Goal: Transaction & Acquisition: Purchase product/service

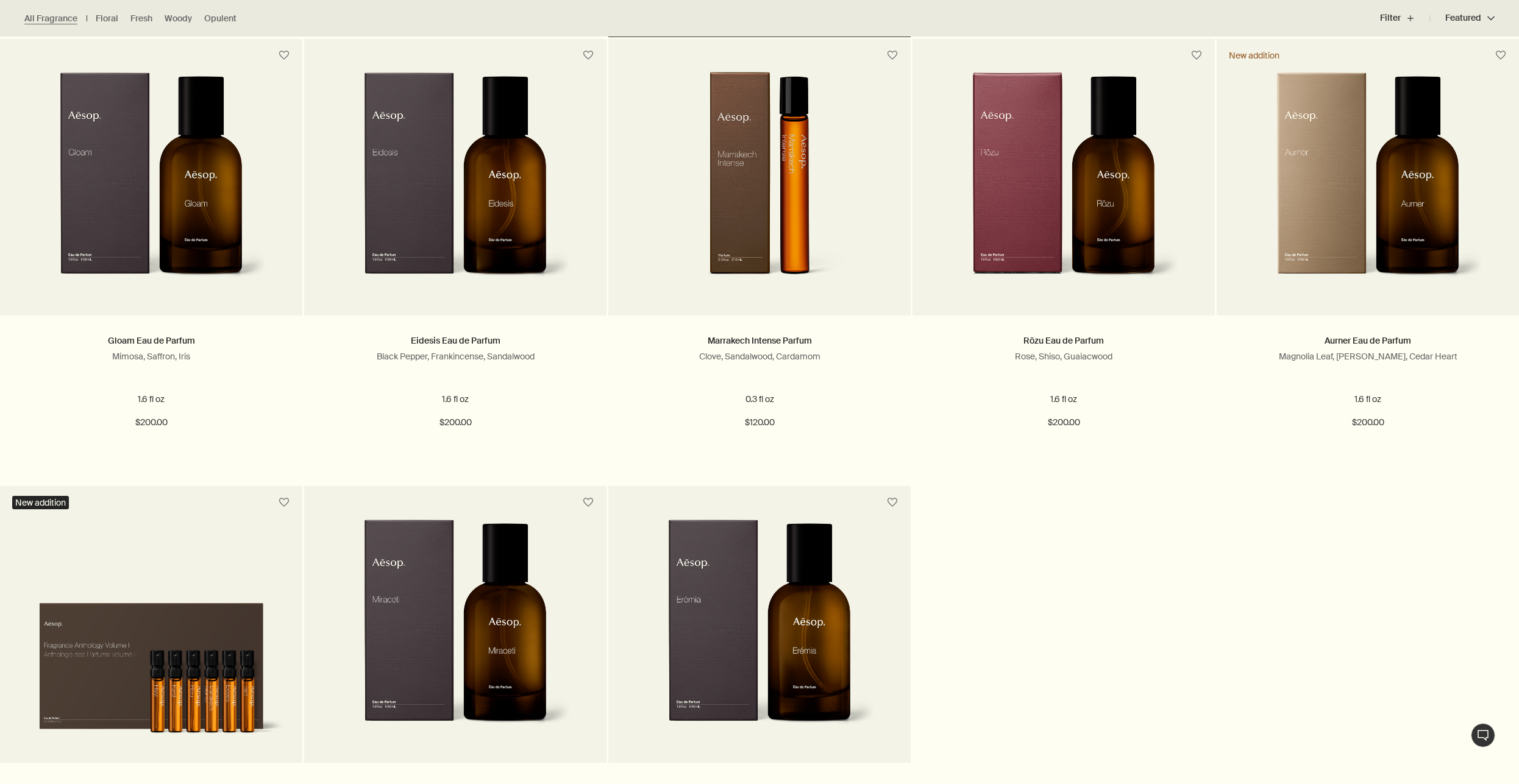
scroll to position [1554, 0]
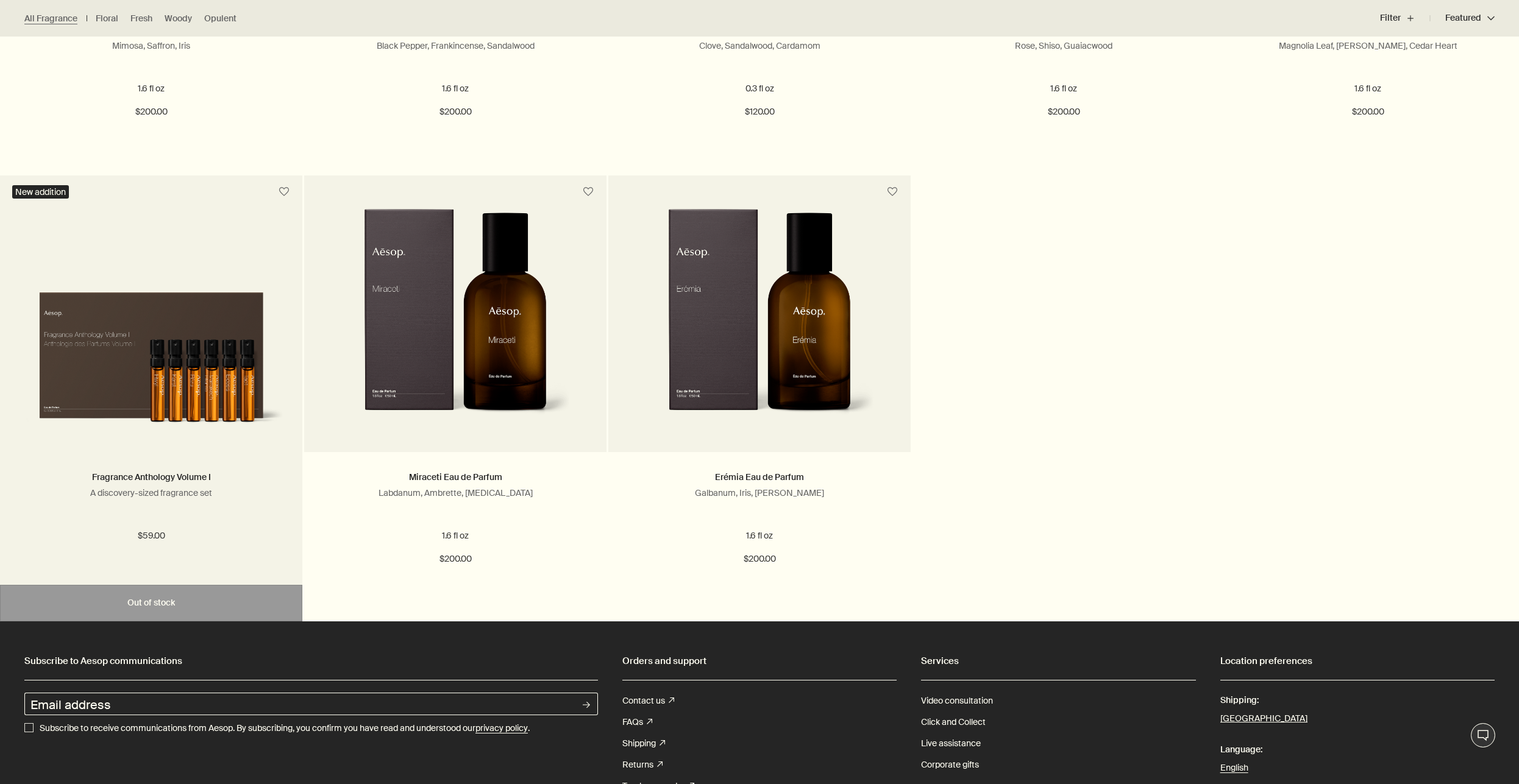
click at [170, 364] on img at bounding box center [150, 353] width 266 height 161
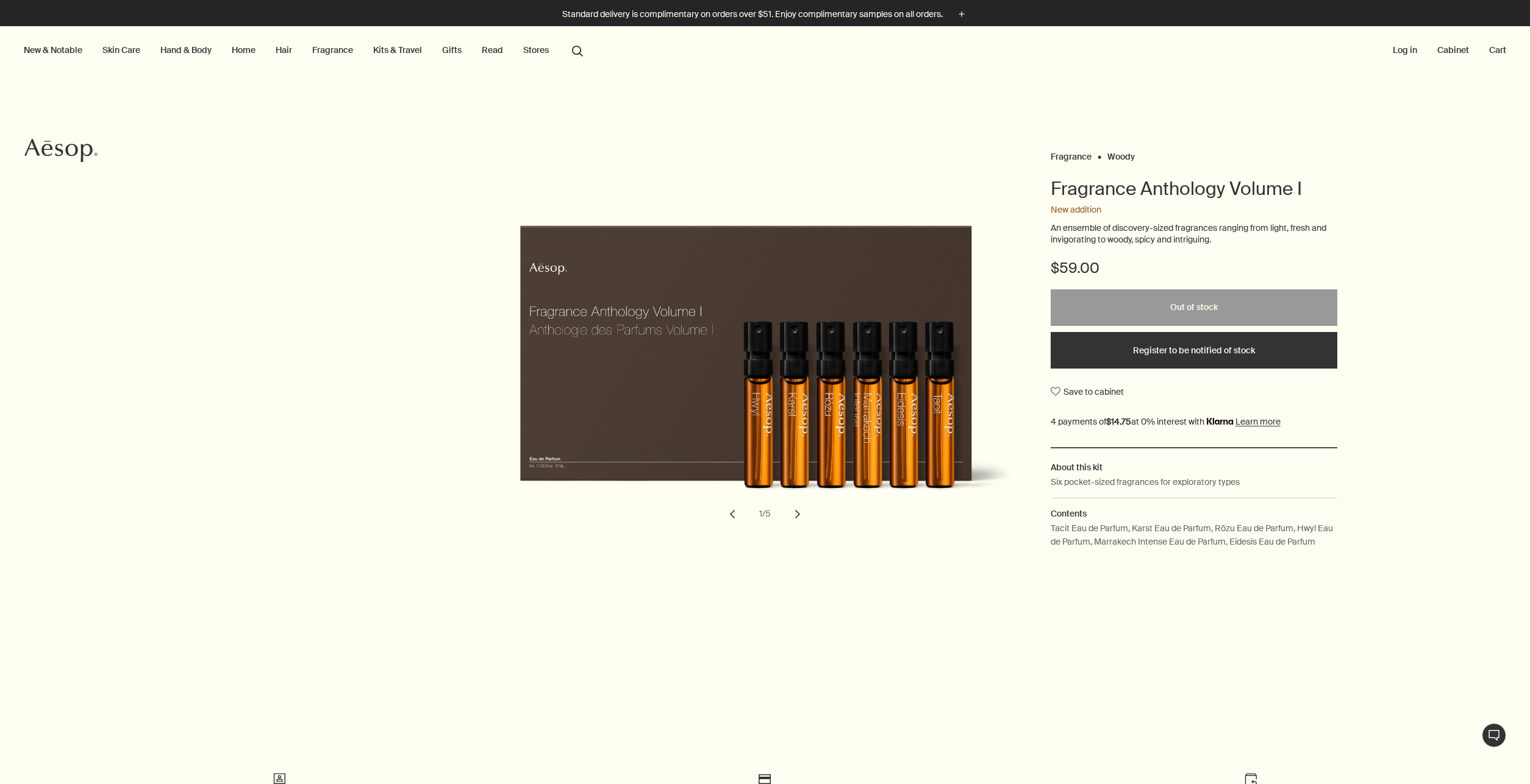
click at [789, 513] on button "chevron" at bounding box center [798, 515] width 27 height 27
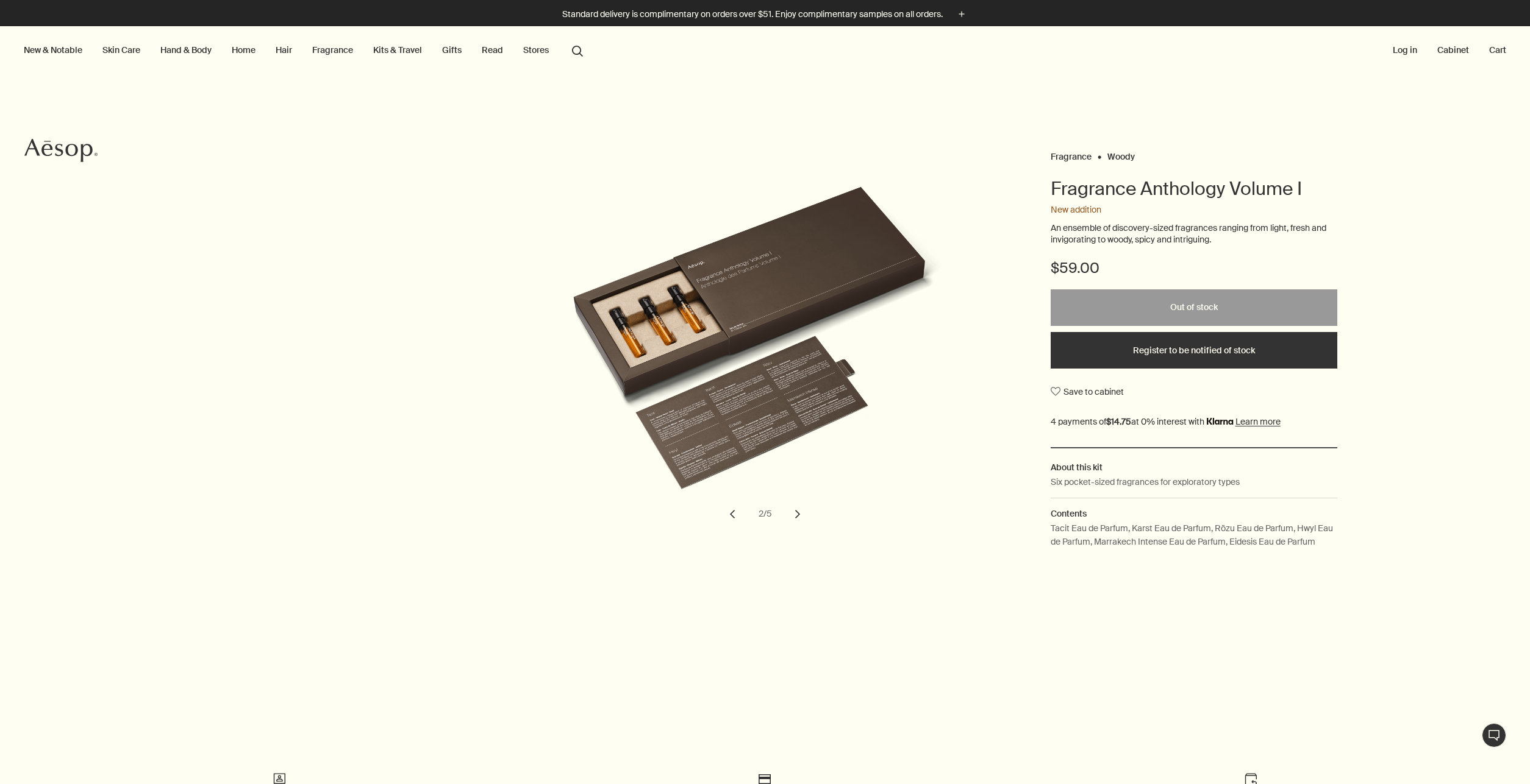
click at [784, 518] on button "chevron" at bounding box center [798, 515] width 27 height 27
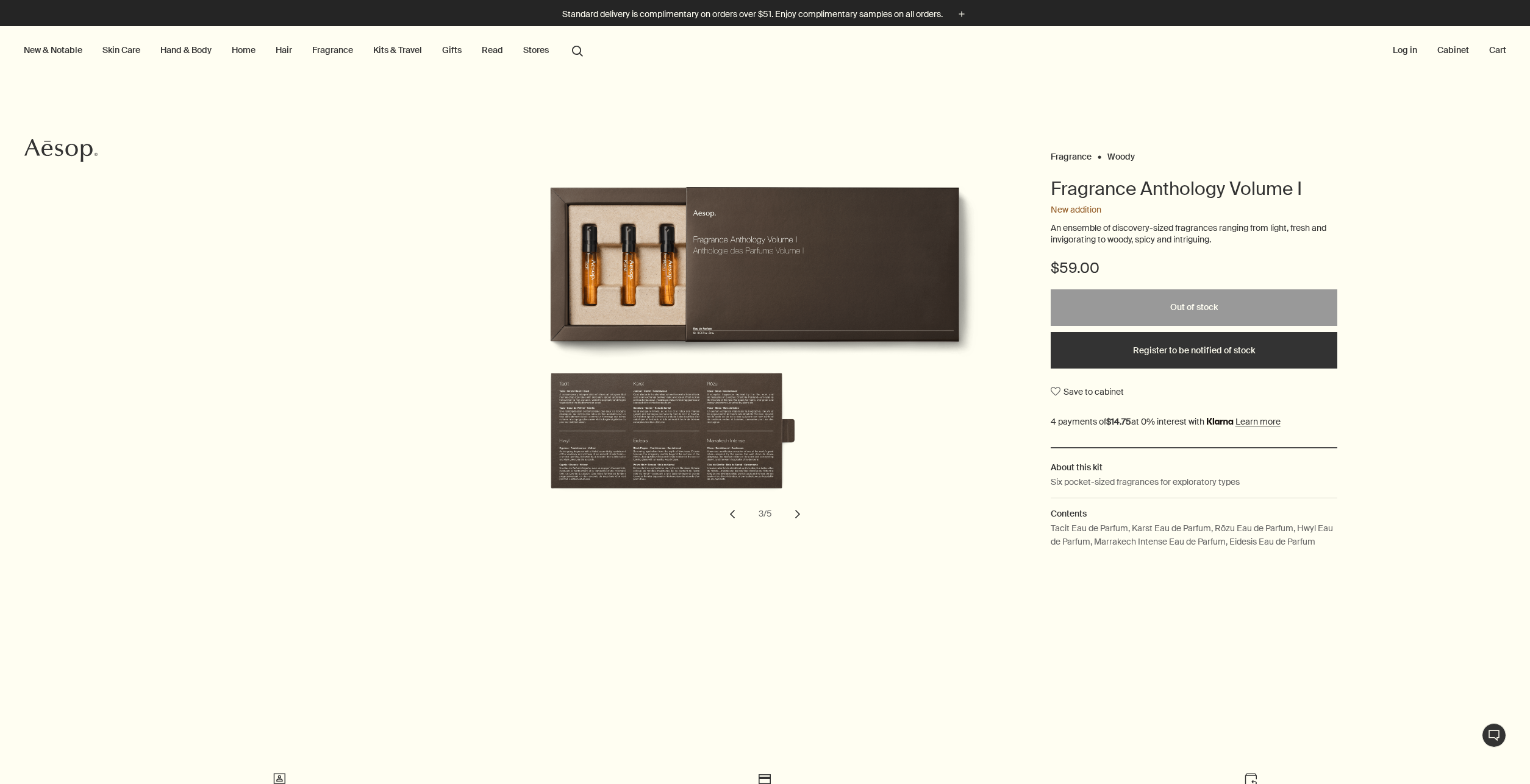
click at [784, 518] on button "chevron" at bounding box center [798, 515] width 27 height 27
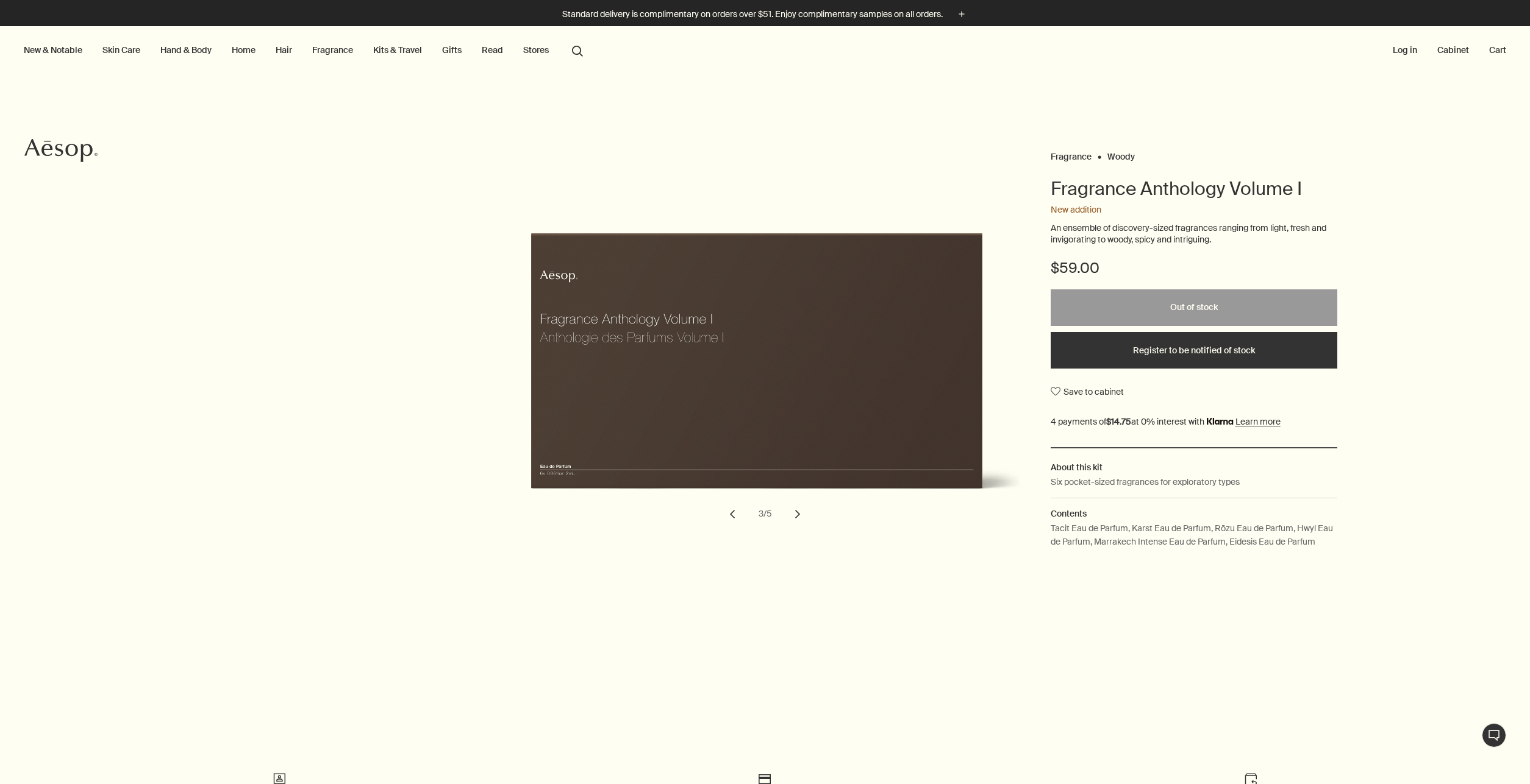
click at [784, 518] on button "chevron" at bounding box center [798, 515] width 27 height 27
